Goal: Task Accomplishment & Management: Manage account settings

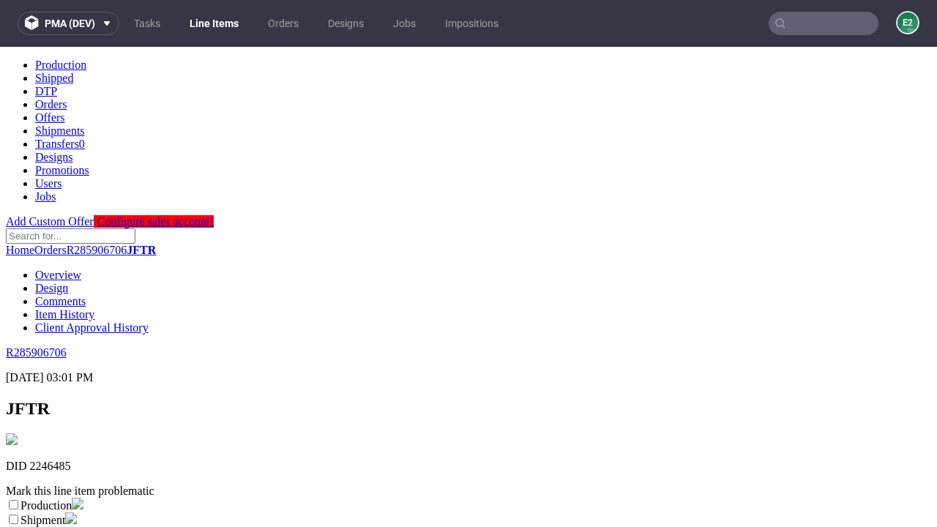
scroll to position [258, 0]
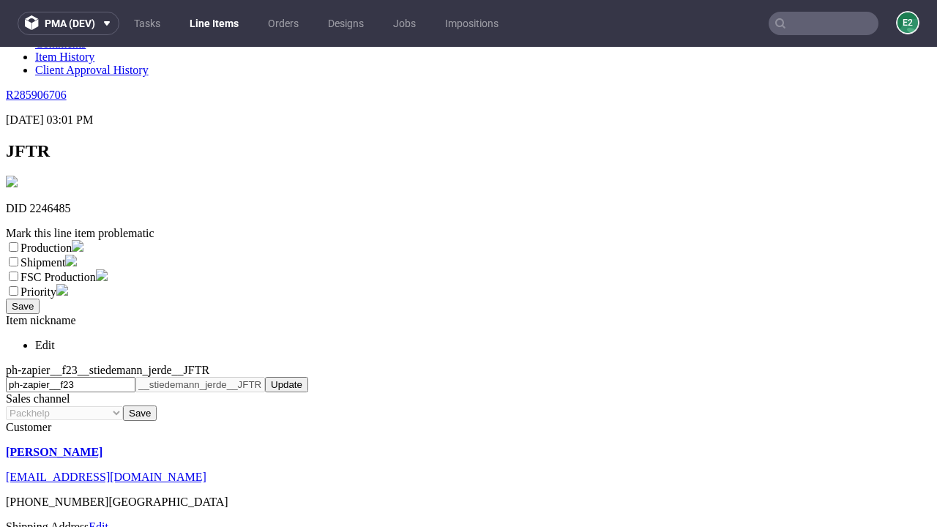
select select "dtp_ca_needed"
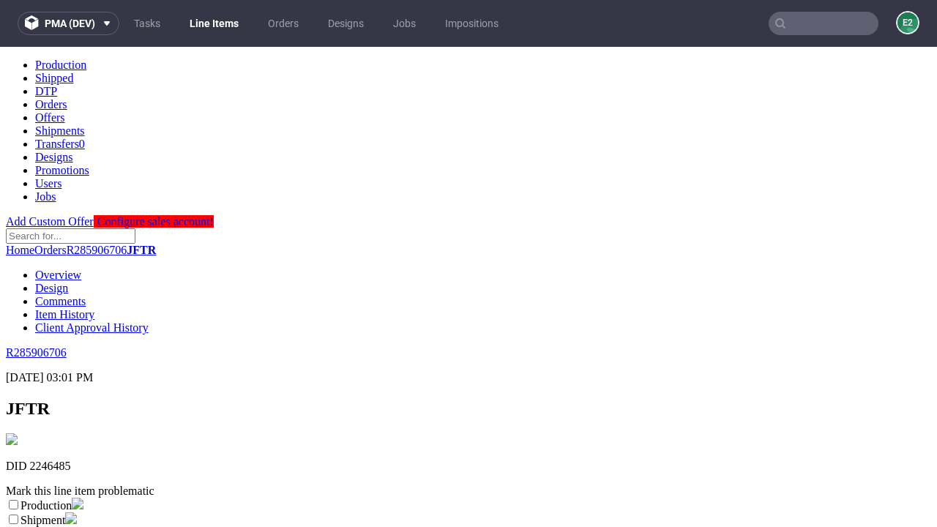
scroll to position [0, 0]
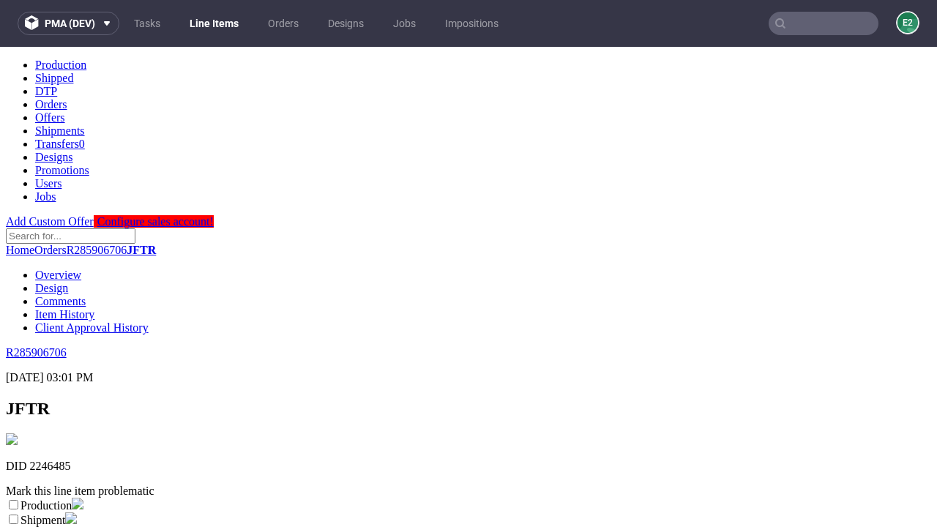
checkbox input "true"
